Goal: Task Accomplishment & Management: Use online tool/utility

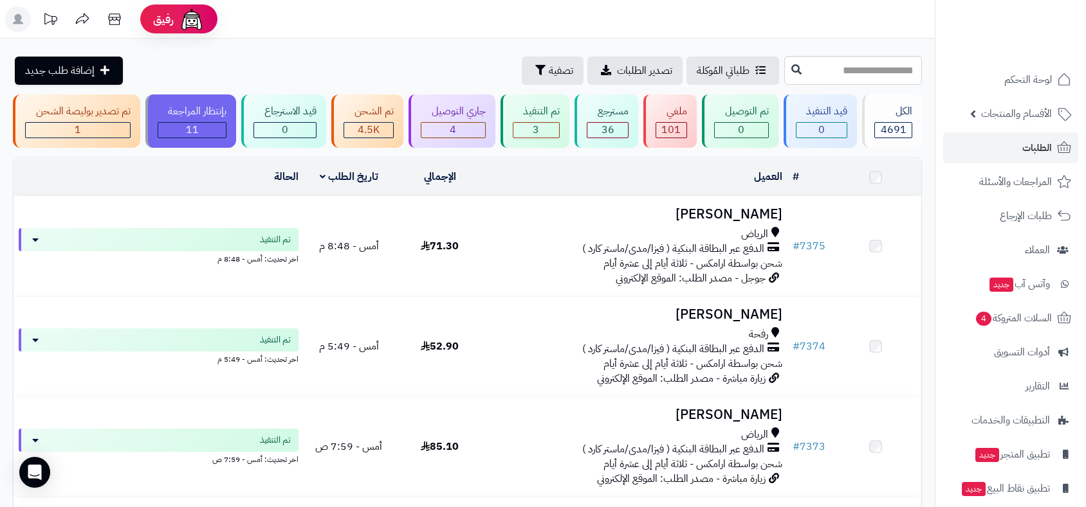
scroll to position [143, 0]
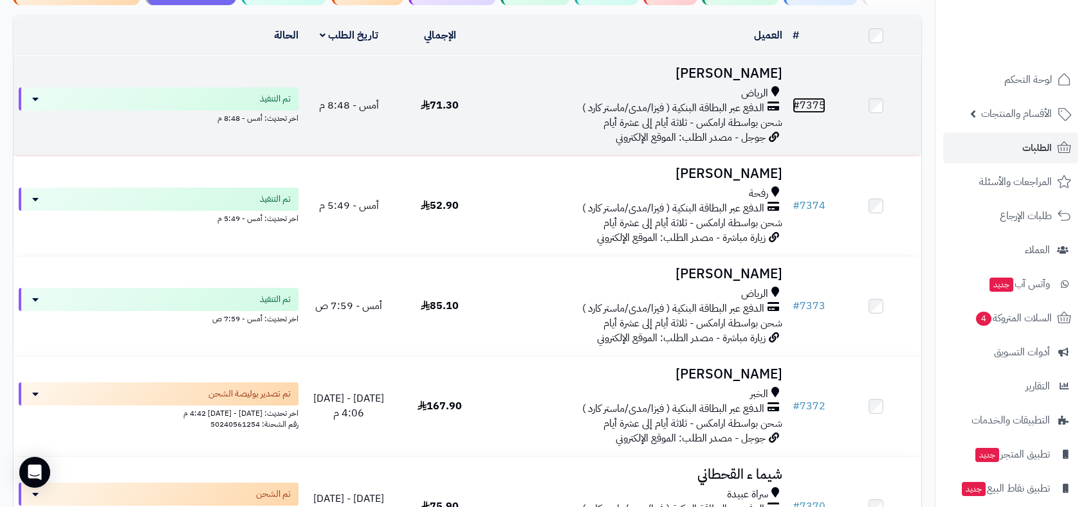
click at [818, 104] on link "# 7375" at bounding box center [808, 105] width 33 height 15
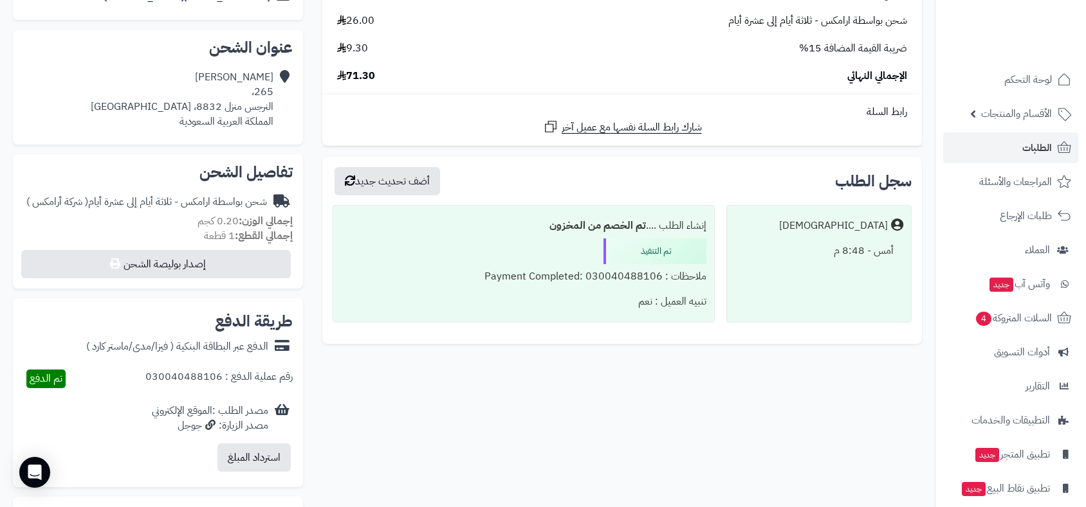
scroll to position [428, 0]
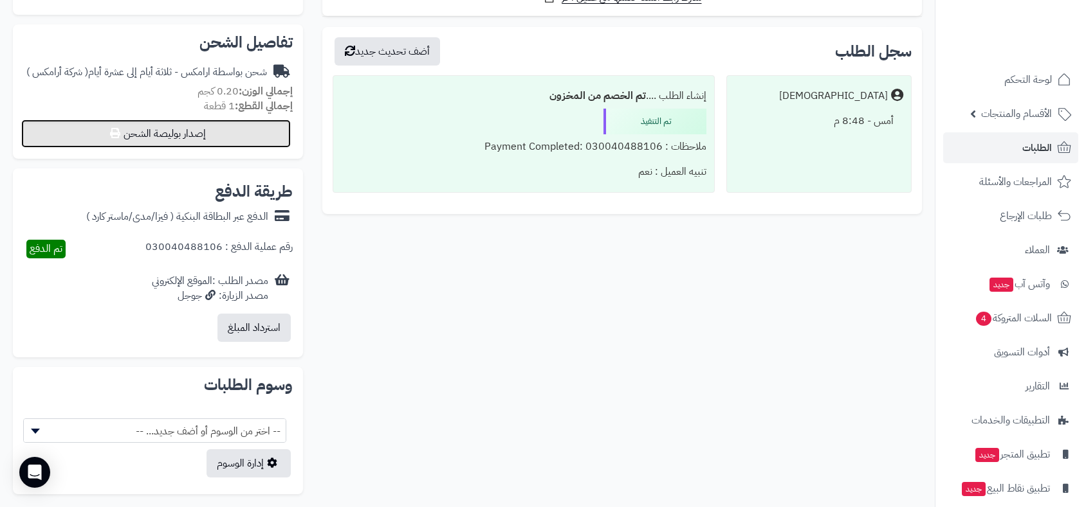
click at [229, 134] on button "إصدار بوليصة الشحن" at bounding box center [155, 134] width 269 height 28
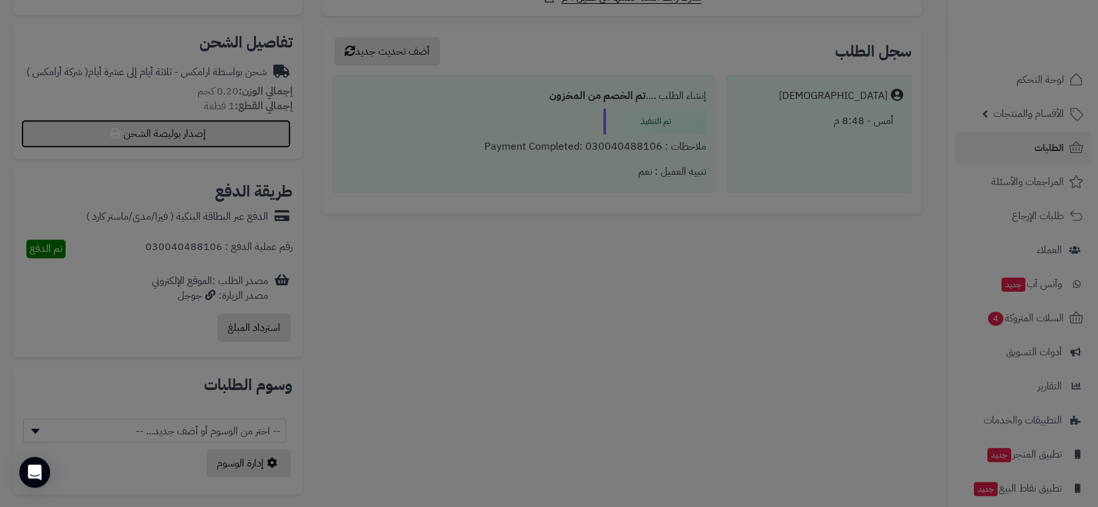
select select "******"
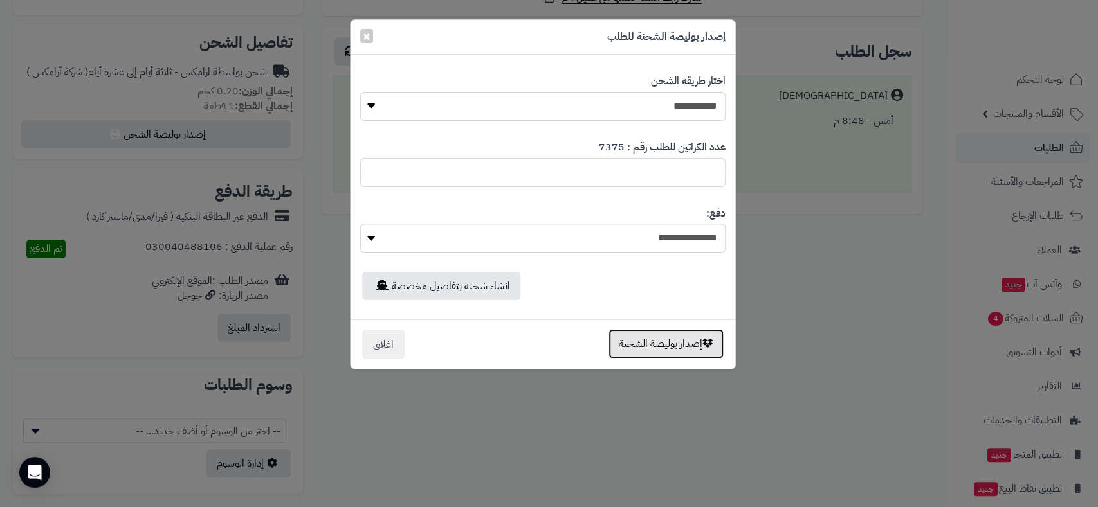
click at [683, 338] on button "إصدار بوليصة الشحنة" at bounding box center [665, 344] width 115 height 30
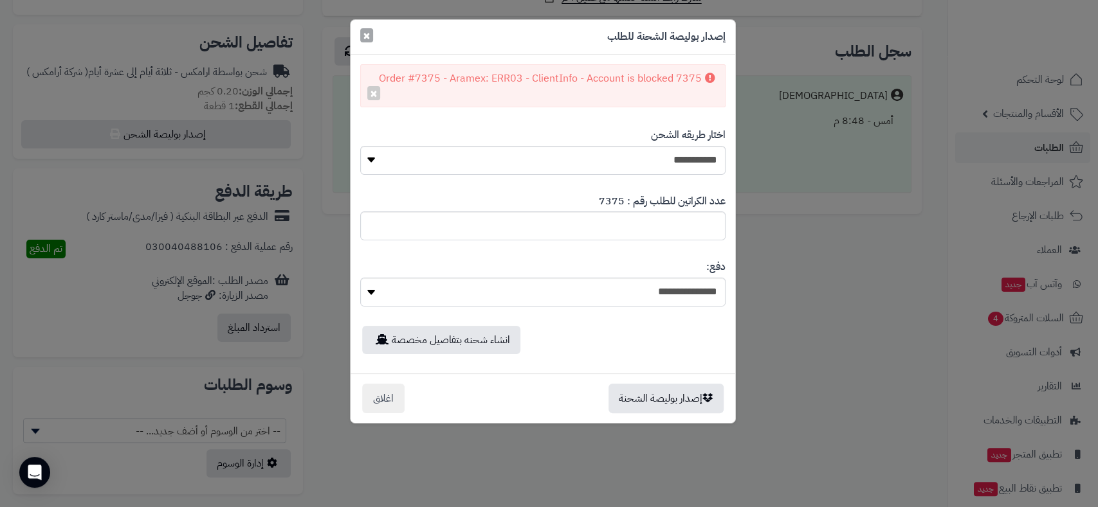
click at [363, 35] on span "×" at bounding box center [367, 35] width 8 height 19
